Goal: Task Accomplishment & Management: Manage account settings

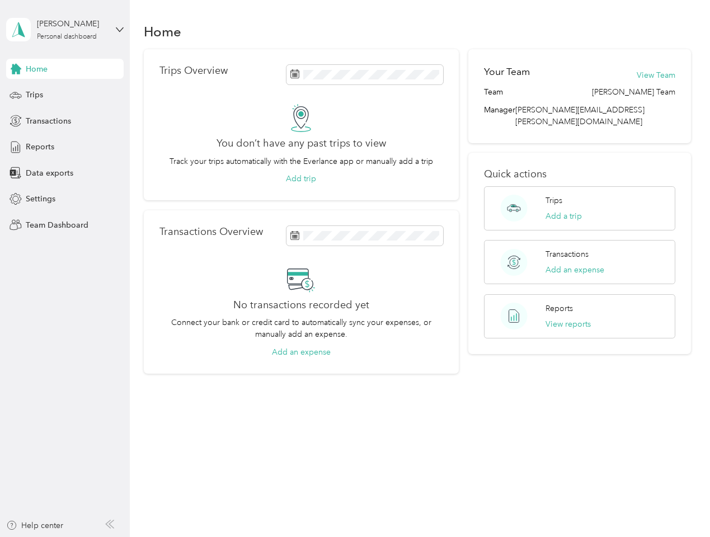
click at [355, 268] on div "No transactions recorded yet Connect your bank or credit card to automatically …" at bounding box center [301, 311] width 284 height 93
click at [65, 30] on div "[PERSON_NAME]" at bounding box center [72, 24] width 70 height 12
click at [65, 69] on div "You’re signed in as [PERSON_NAME][EMAIL_ADDRESS][PERSON_NAME][DOMAIN_NAME] Team…" at bounding box center [187, 98] width 362 height 114
